Goal: Transaction & Acquisition: Purchase product/service

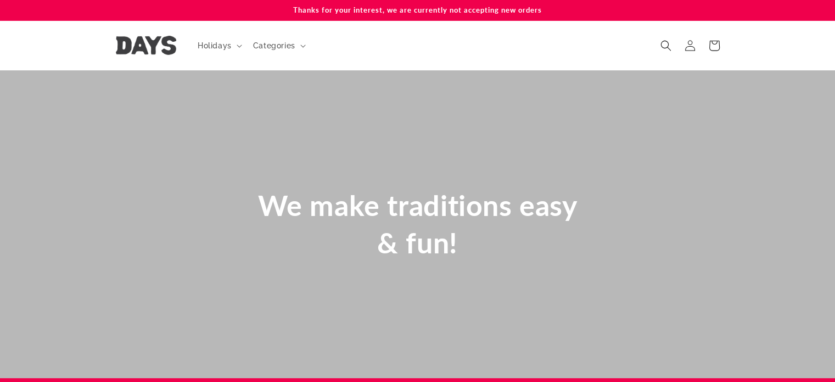
click at [438, 10] on p "Thanks for your interest, we are currently not accepting new orders" at bounding box center [418, 10] width 604 height 20
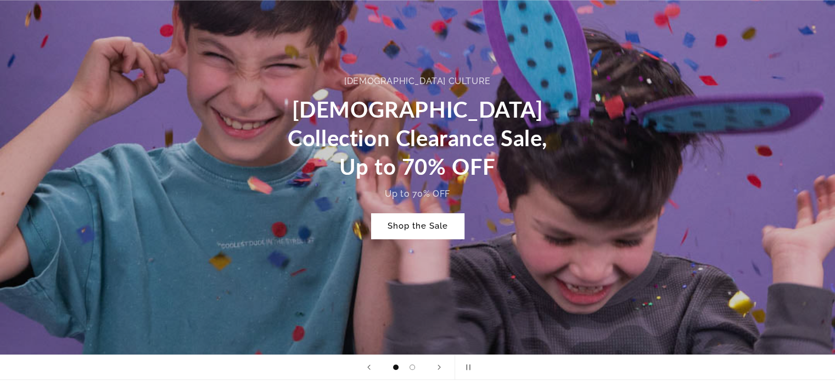
scroll to position [549, 0]
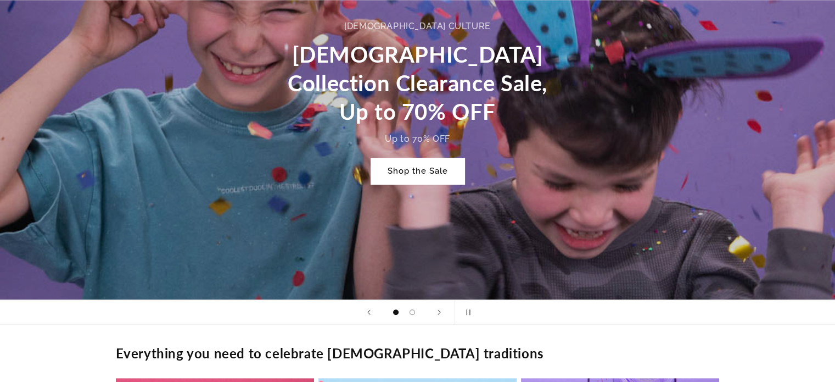
click at [421, 169] on link "Shop the Sale" at bounding box center [417, 171] width 93 height 26
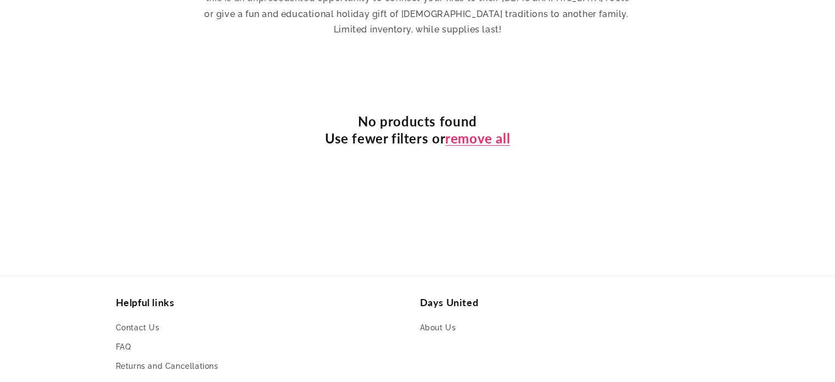
scroll to position [604, 0]
